Goal: Information Seeking & Learning: Find specific fact

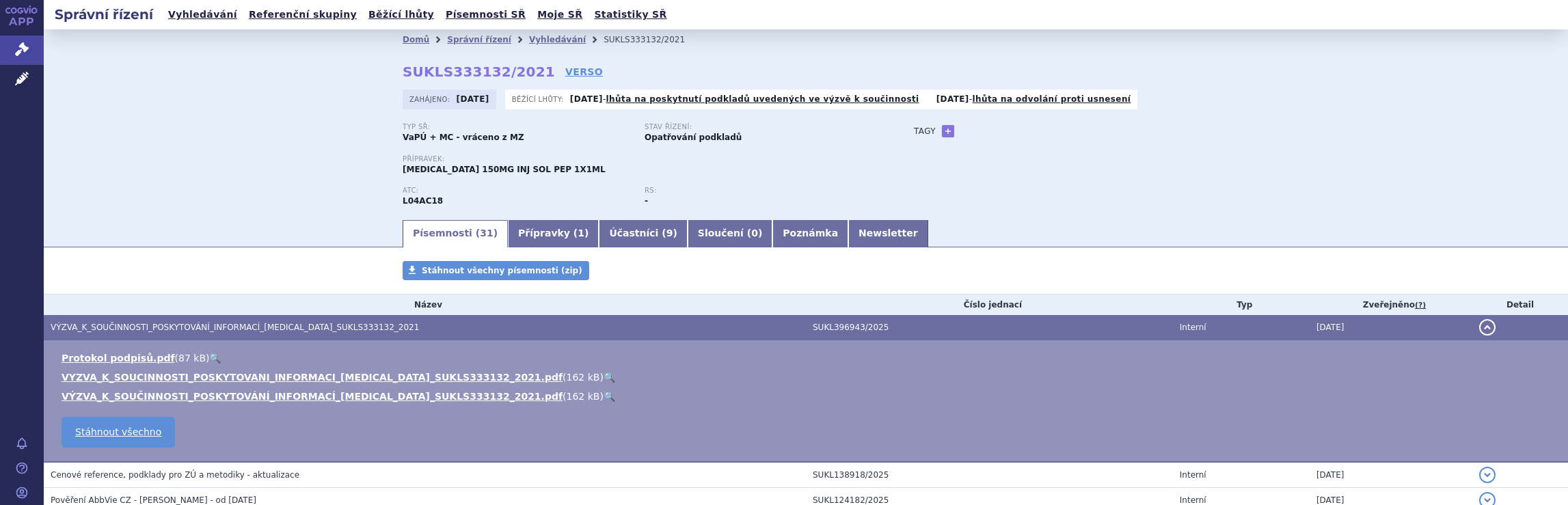
click at [529, 37] on link "Vyhledávání" at bounding box center [557, 40] width 56 height 10
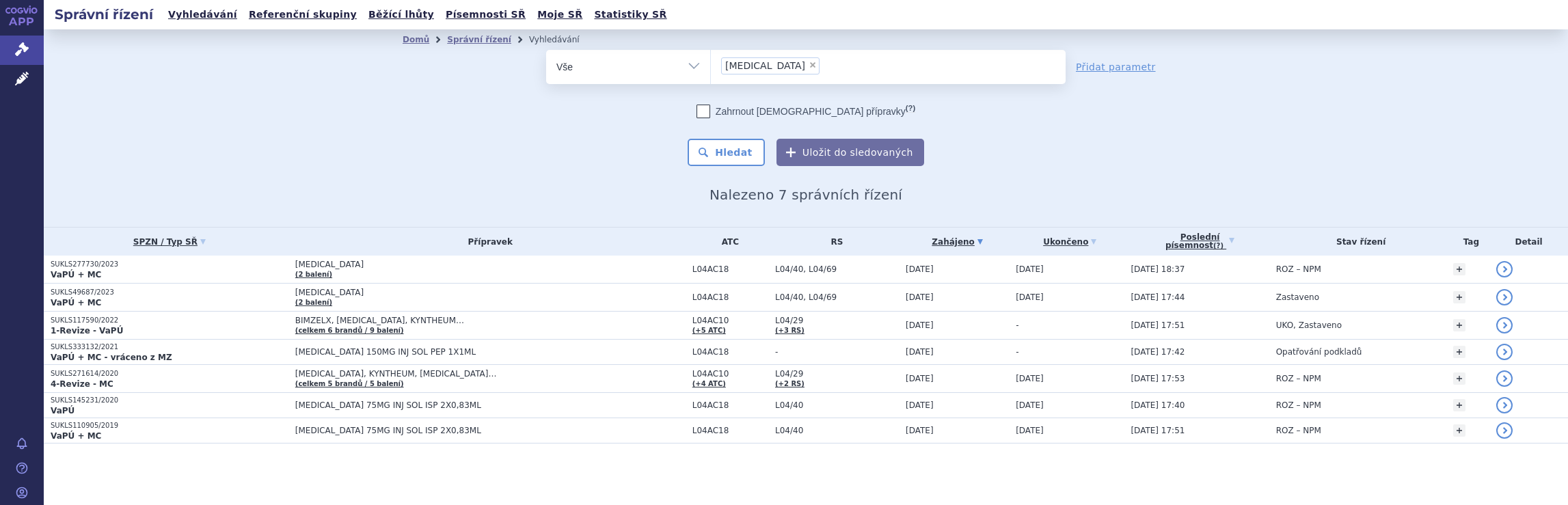
click at [809, 63] on span "×" at bounding box center [813, 65] width 9 height 9
click at [710, 63] on select "Skyrizi" at bounding box center [710, 67] width 1 height 34
select select
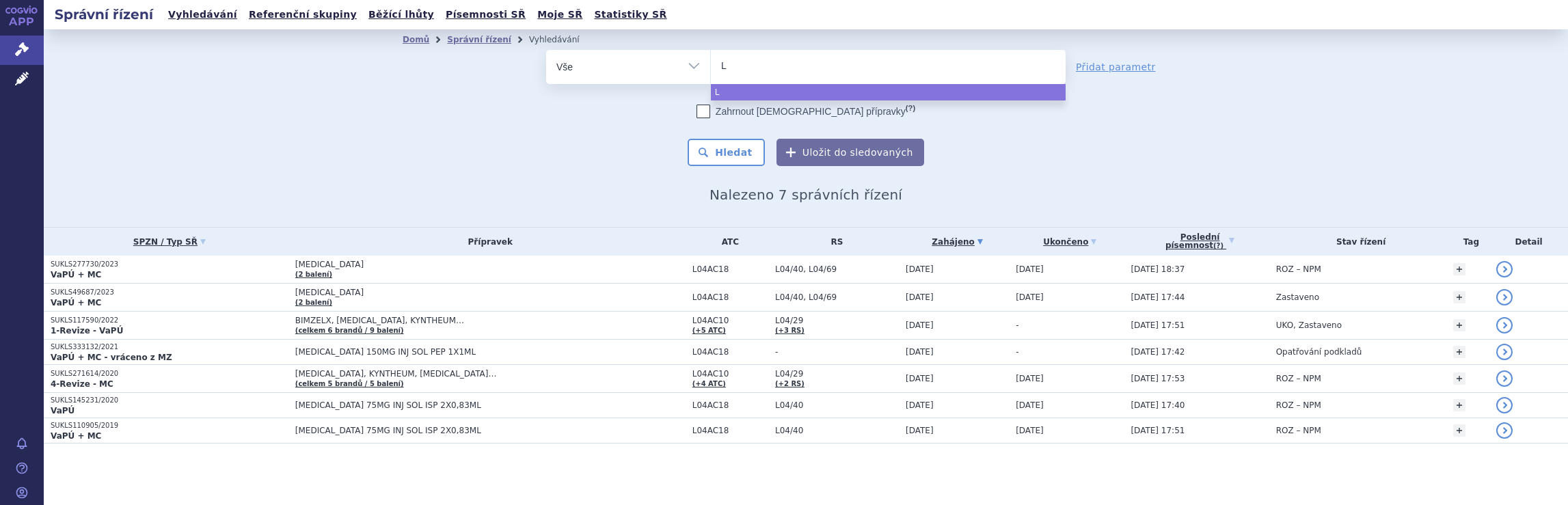
type input "Li"
type input "Lit"
type input "Litf"
type input "Litfu"
type input "Litful"
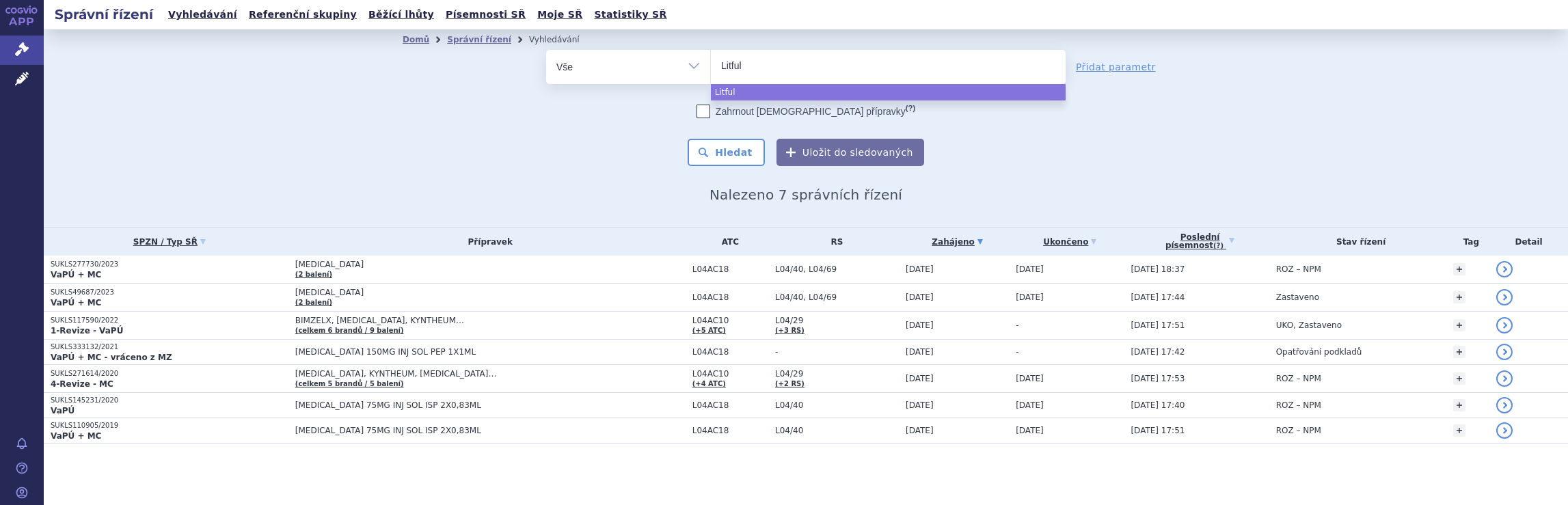
type input "Litfulo"
select select "Litfulo"
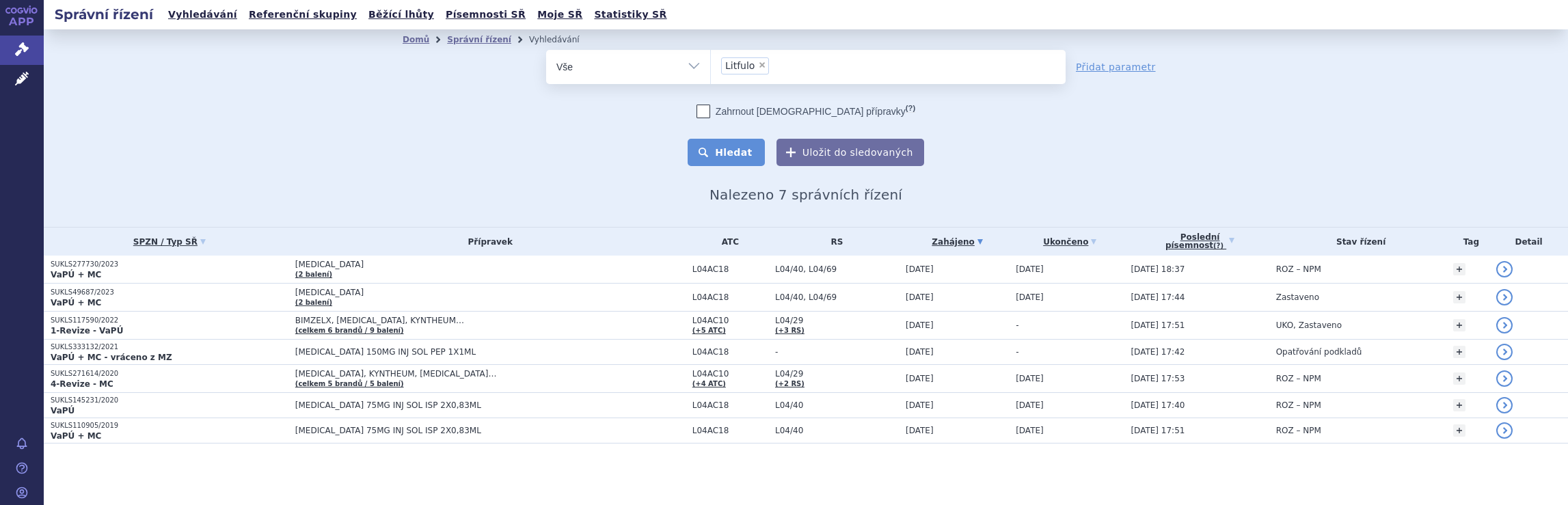
click at [739, 146] on button "Hledat" at bounding box center [726, 152] width 77 height 28
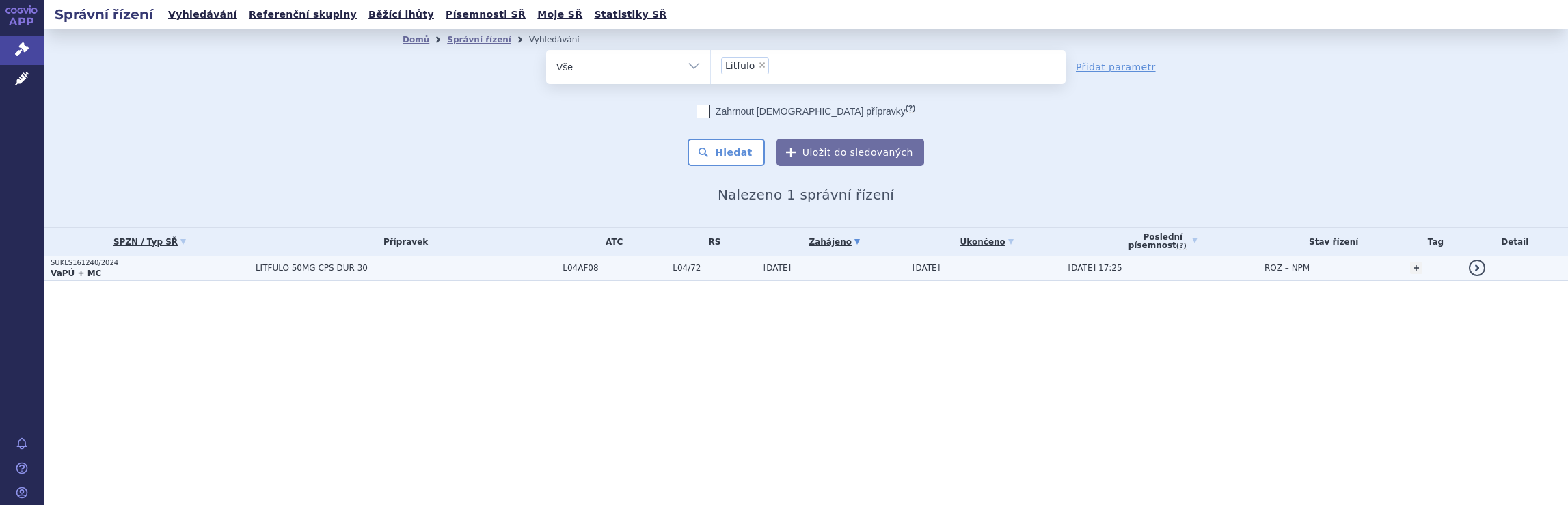
click at [376, 265] on span "LITFULO 50MG CPS DUR 30" at bounding box center [406, 268] width 300 height 10
